Goal: Information Seeking & Learning: Learn about a topic

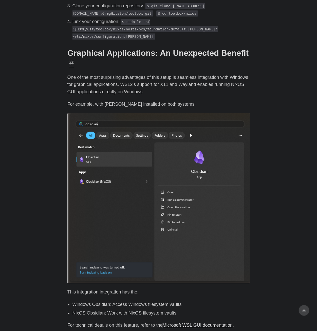
scroll to position [634, 0]
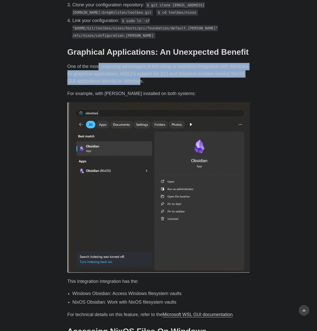
drag, startPoint x: 99, startPoint y: 53, endPoint x: 139, endPoint y: 69, distance: 43.3
click at [139, 69] on p "One of the most surprising advantages of this setup is seamless integration wit…" at bounding box center [158, 74] width 183 height 22
click at [137, 67] on p "One of the most surprising advantages of this setup is seamless integration wit…" at bounding box center [158, 74] width 183 height 22
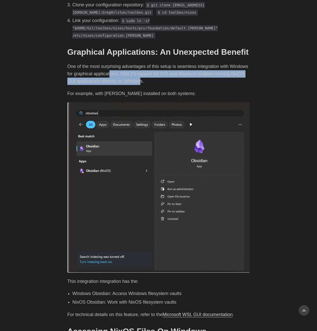
drag, startPoint x: 110, startPoint y: 58, endPoint x: 139, endPoint y: 66, distance: 31.1
click at [139, 66] on p "One of the most surprising advantages of this setup is seamless integration wit…" at bounding box center [158, 74] width 183 height 22
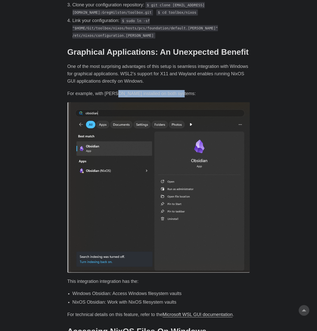
drag, startPoint x: 123, startPoint y: 79, endPoint x: 195, endPoint y: 82, distance: 71.8
click at [195, 90] on p "For example, with [PERSON_NAME] installed on both systems:" at bounding box center [158, 93] width 183 height 7
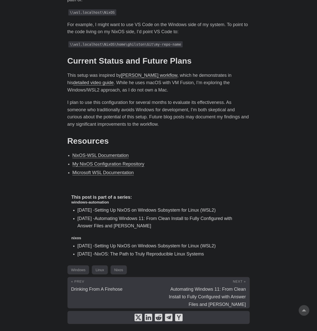
scroll to position [989, 0]
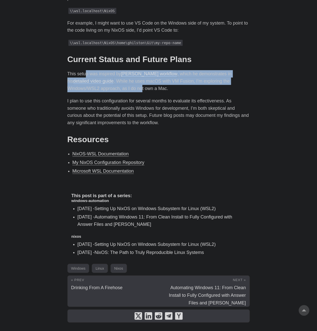
drag, startPoint x: 94, startPoint y: 62, endPoint x: 140, endPoint y: 75, distance: 48.2
click at [140, 75] on p "This setup was inspired by [PERSON_NAME] workflow , which he demonstrates in hi…" at bounding box center [158, 81] width 183 height 22
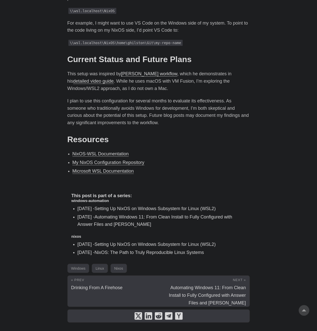
click at [154, 75] on p "This setup was inspired by [PERSON_NAME] workflow , which he demonstrates in hi…" at bounding box center [158, 81] width 183 height 22
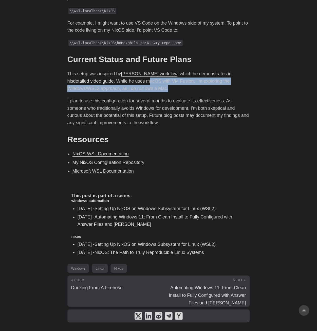
drag, startPoint x: 144, startPoint y: 67, endPoint x: 174, endPoint y: 76, distance: 31.6
click at [174, 76] on p "This setup was inspired by [PERSON_NAME] workflow , which he demonstrates in hi…" at bounding box center [158, 81] width 183 height 22
drag, startPoint x: 144, startPoint y: 70, endPoint x: 163, endPoint y: 76, distance: 20.0
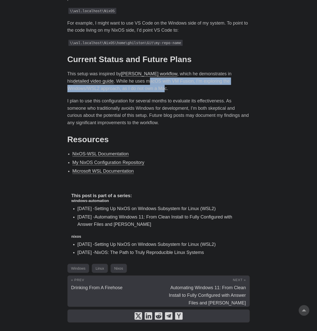
click at [163, 76] on p "This setup was inspired by [PERSON_NAME] workflow , which he demonstrates in hi…" at bounding box center [158, 81] width 183 height 22
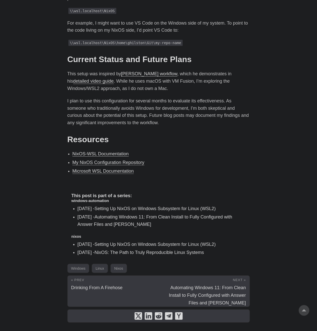
drag, startPoint x: 163, startPoint y: 76, endPoint x: 171, endPoint y: 77, distance: 8.2
